Goal: Task Accomplishment & Management: Use online tool/utility

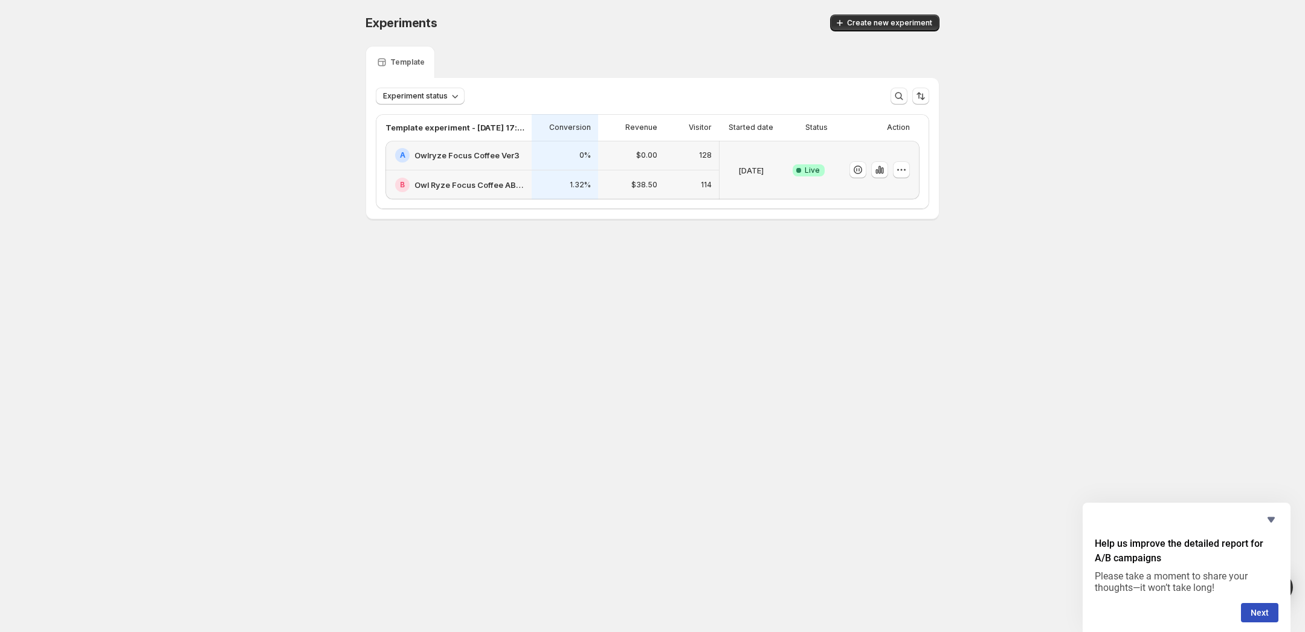
click at [448, 187] on h2 "Owl Ryze Focus Coffee AB Test Purple Theme" at bounding box center [469, 185] width 110 height 12
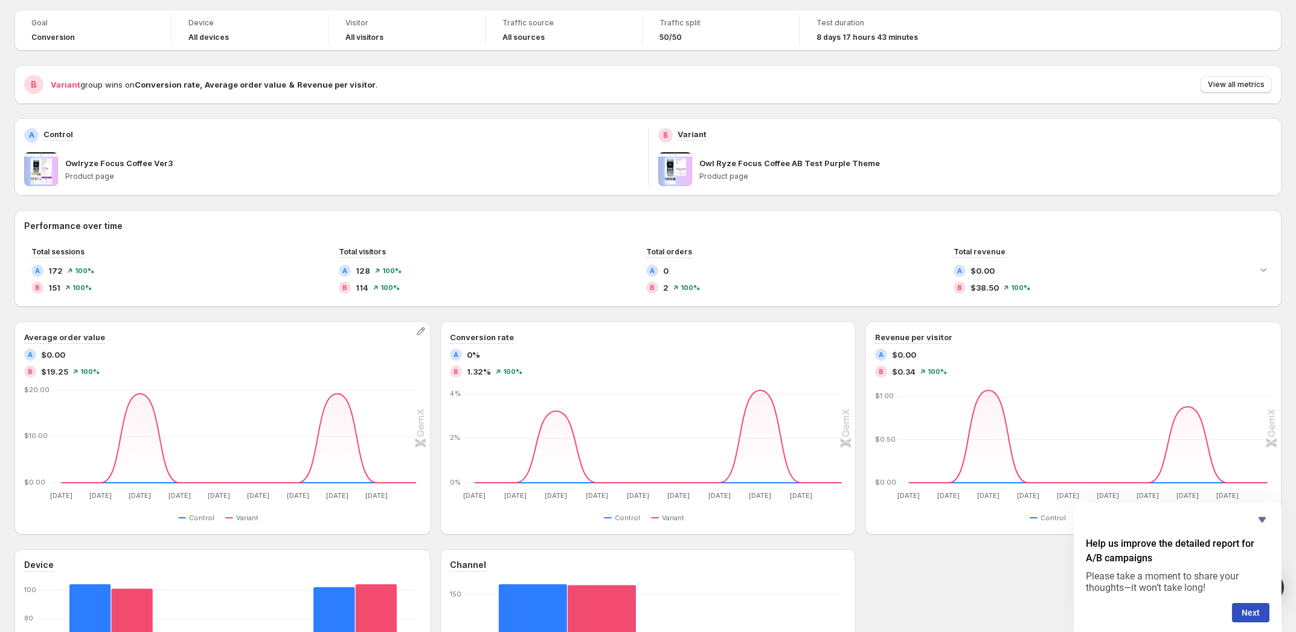
scroll to position [76, 0]
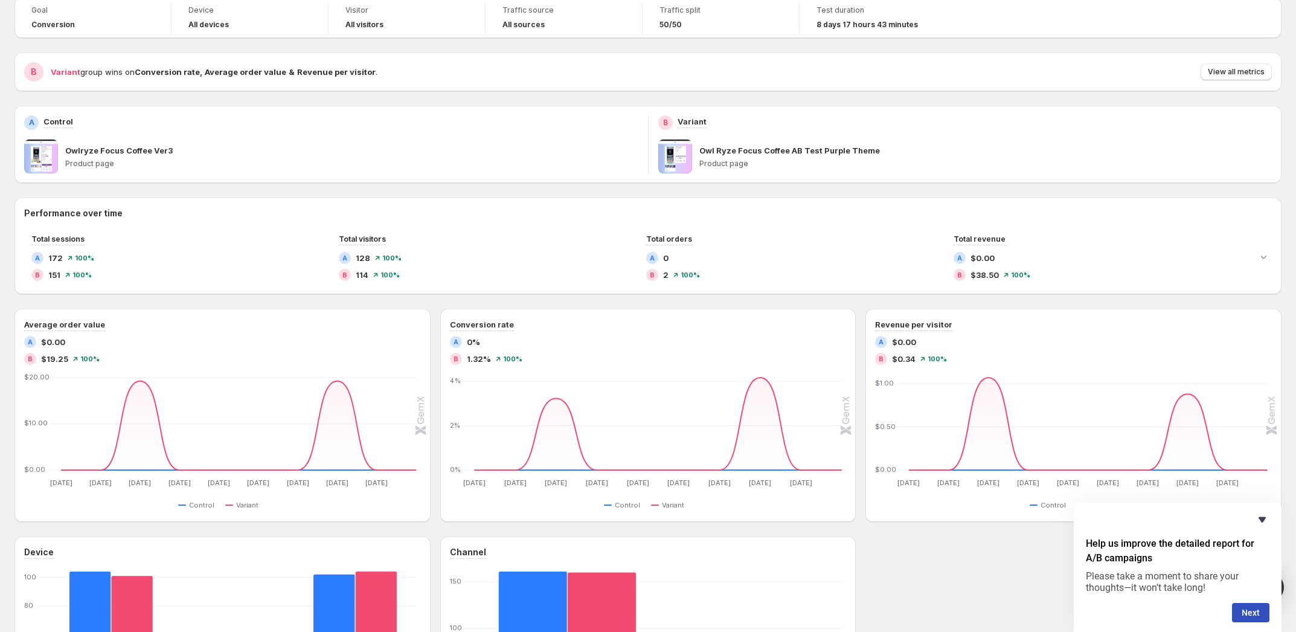
click at [1262, 519] on icon "Hide survey" at bounding box center [1262, 519] width 7 height 5
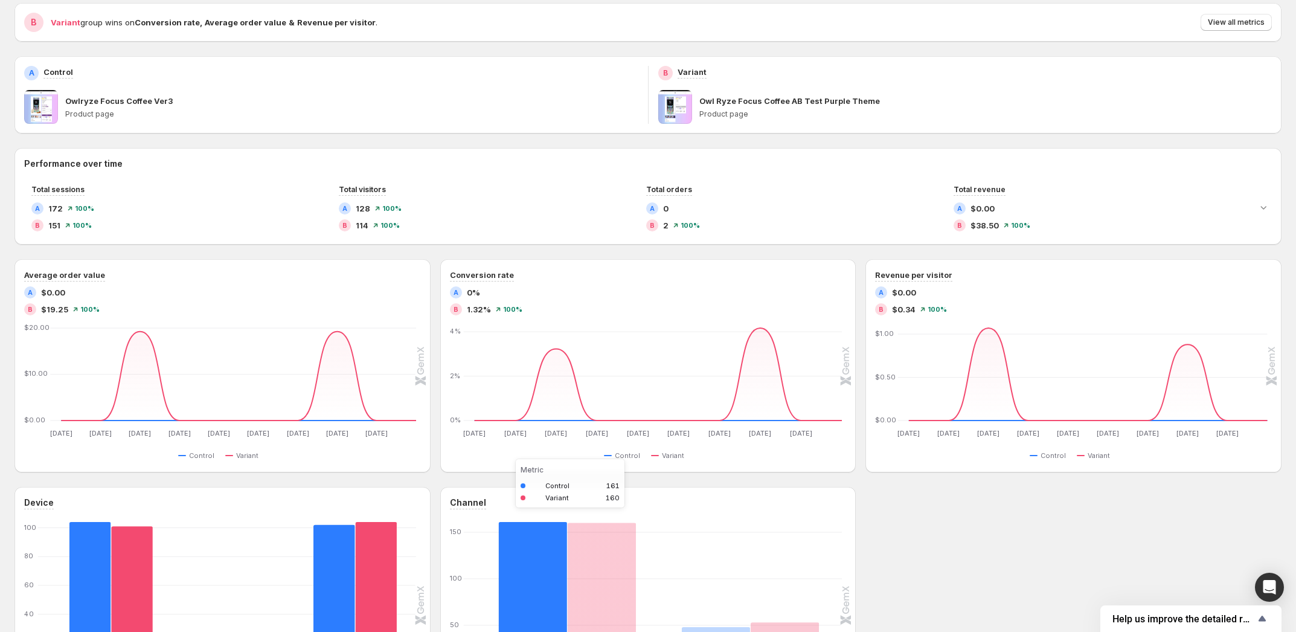
scroll to position [0, 0]
